Goal: Transaction & Acquisition: Purchase product/service

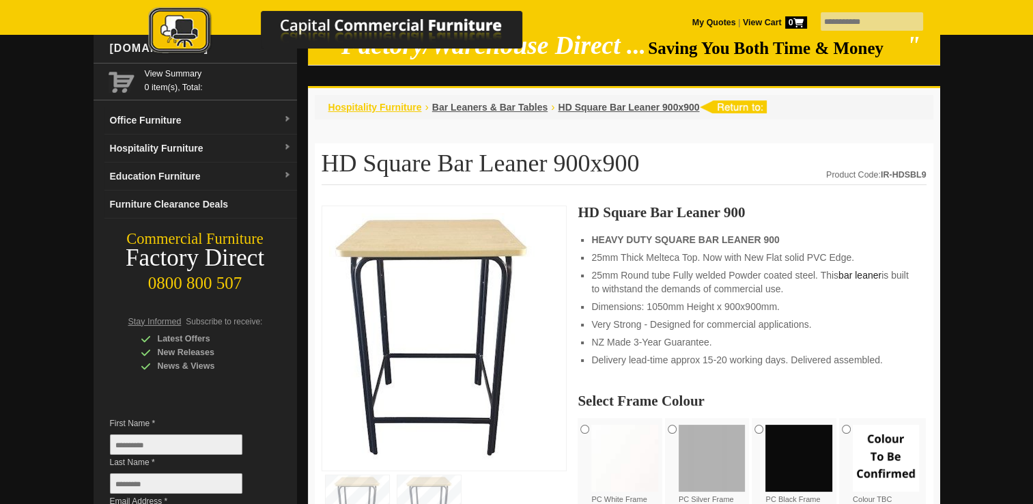
scroll to position [68, 0]
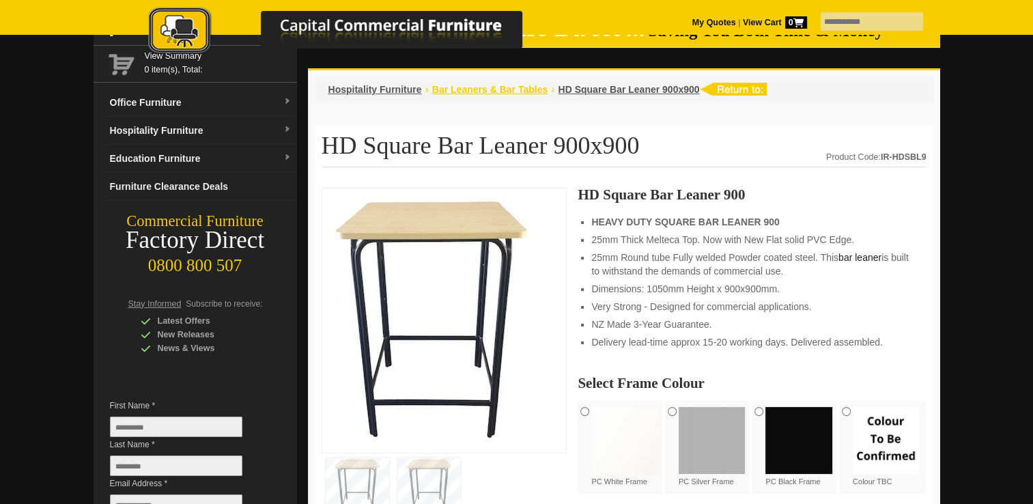
click at [440, 84] on span "Bar Leaners & Bar Tables" at bounding box center [489, 89] width 115 height 11
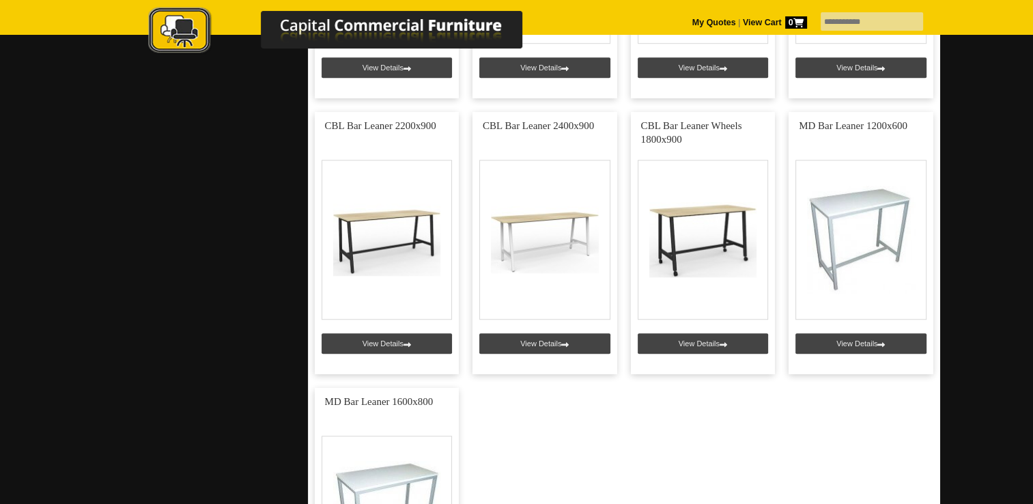
scroll to position [1092, 0]
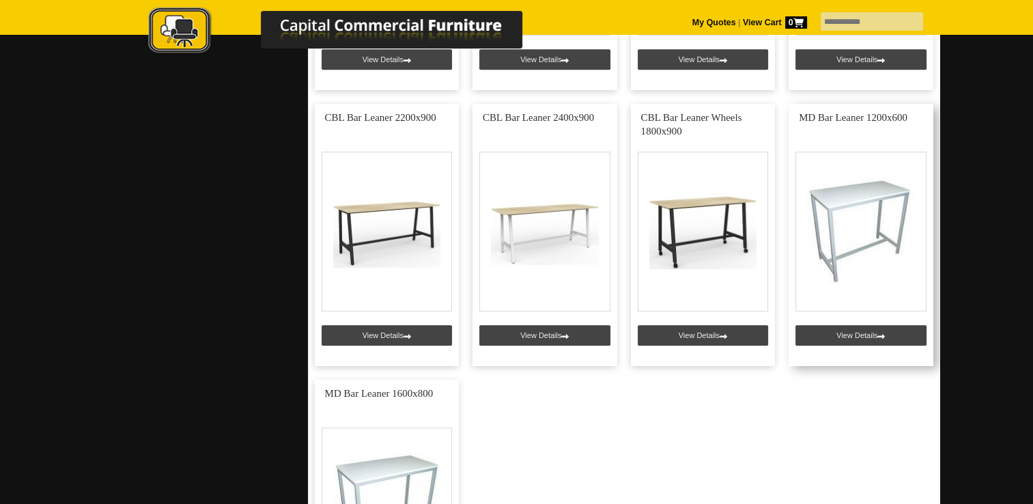
click at [880, 218] on link at bounding box center [861, 235] width 145 height 262
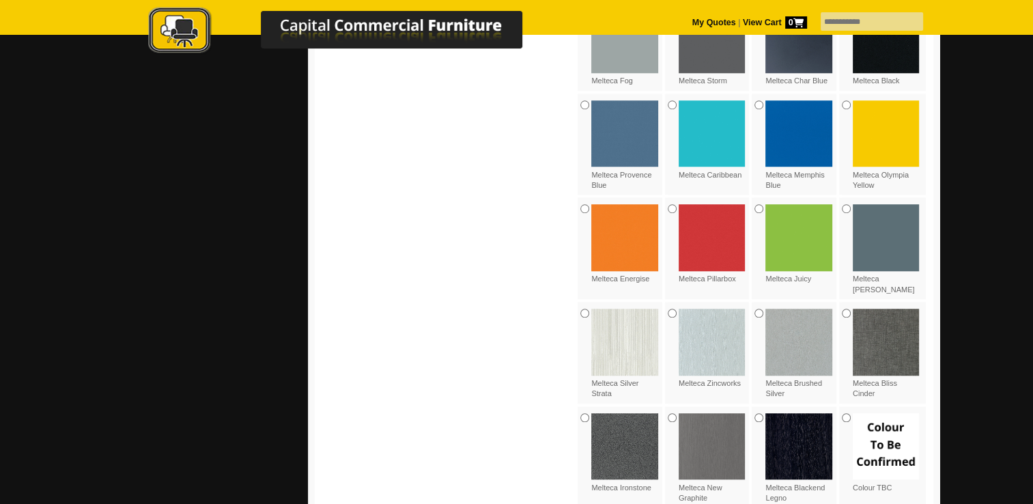
scroll to position [1297, 0]
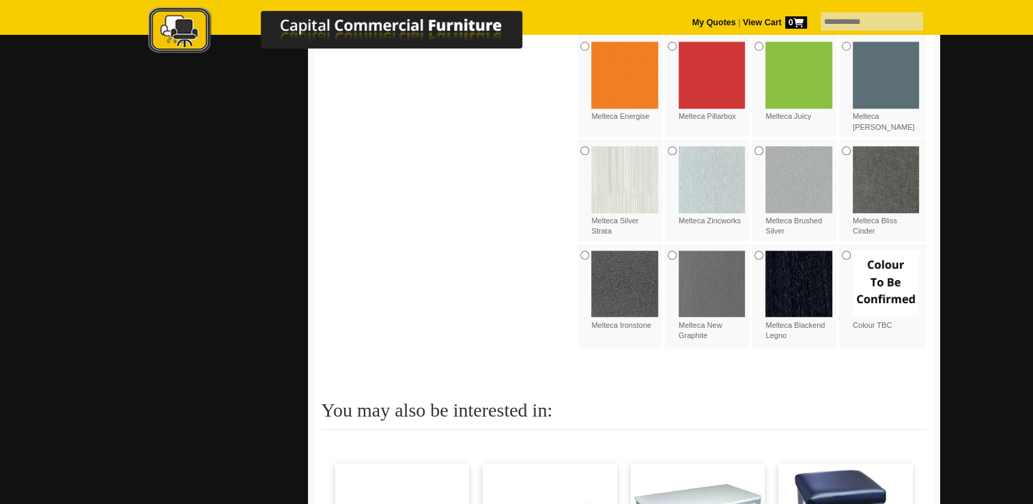
click at [606, 258] on img at bounding box center [624, 284] width 67 height 67
click at [606, 257] on img at bounding box center [624, 284] width 67 height 67
click at [579, 244] on div "Melteca Ironstone" at bounding box center [621, 291] width 87 height 94
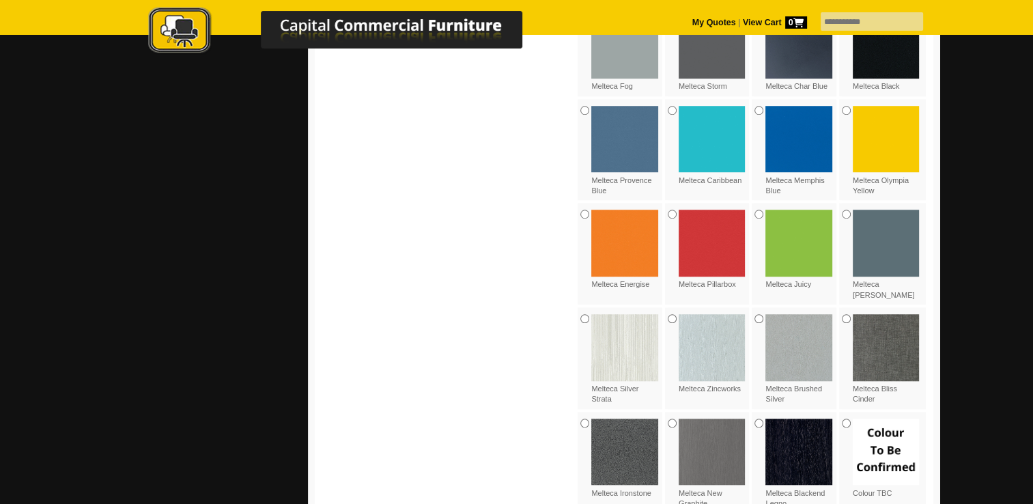
scroll to position [1161, 0]
